Goal: Task Accomplishment & Management: Manage account settings

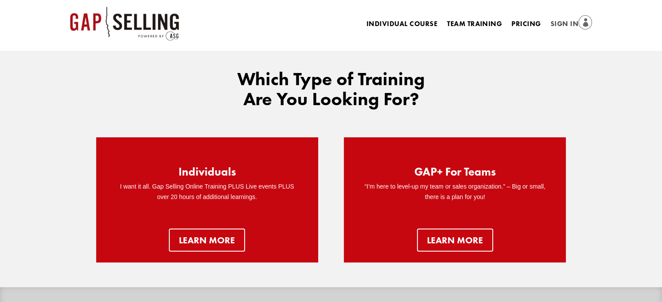
click at [566, 22] on link "Sign In" at bounding box center [571, 24] width 42 height 12
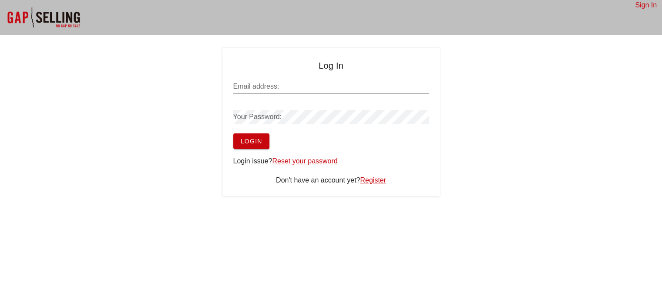
type input "alan.mcmenemy@bipsolutions.com"
click at [258, 141] on span "Login" at bounding box center [251, 141] width 22 height 7
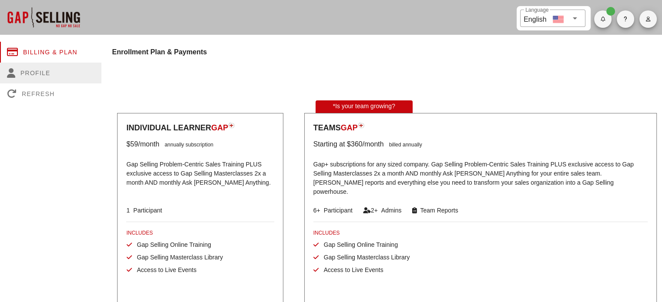
click at [30, 70] on div "Profile" at bounding box center [50, 73] width 101 height 21
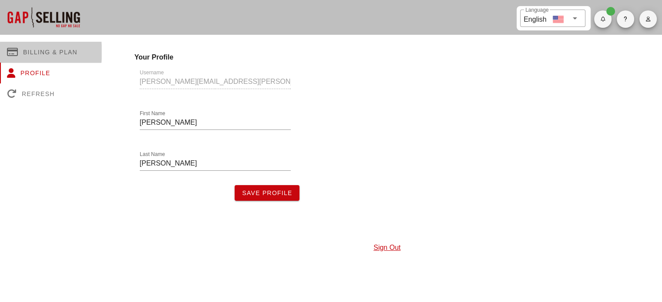
click at [49, 50] on div "Billing & Plan" at bounding box center [50, 52] width 101 height 21
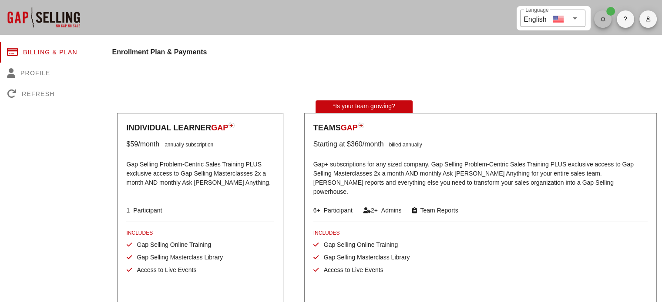
click at [605, 21] on icon "button" at bounding box center [602, 19] width 6 height 5
click at [625, 21] on icon "button" at bounding box center [625, 19] width 4 height 5
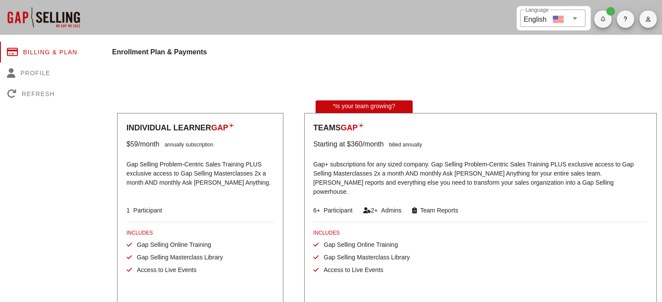
click at [650, 21] on span "button" at bounding box center [647, 19] width 17 height 5
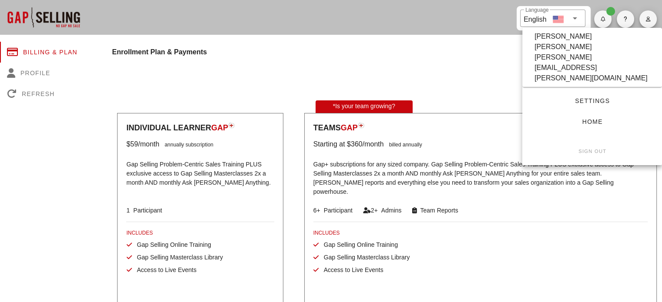
click at [589, 97] on span "Settings" at bounding box center [592, 100] width 112 height 7
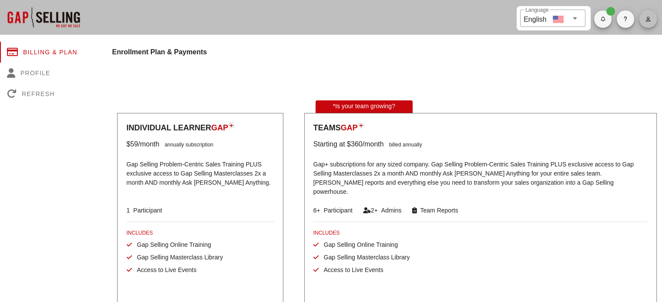
click at [647, 18] on icon "button" at bounding box center [648, 19] width 6 height 5
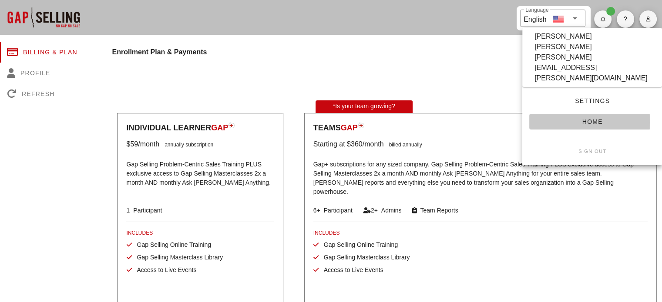
click at [593, 118] on span "Home" at bounding box center [592, 121] width 112 height 7
